Goal: Information Seeking & Learning: Learn about a topic

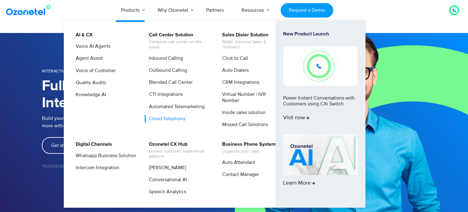
click at [171, 119] on link "Cloud Telephony" at bounding box center [166, 119] width 42 height 8
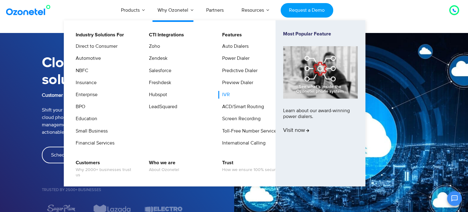
click at [228, 95] on link "IVR" at bounding box center [224, 95] width 13 height 8
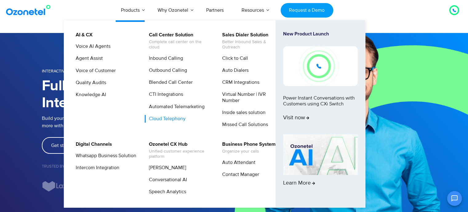
click at [174, 122] on link "Cloud Telephony" at bounding box center [166, 119] width 42 height 8
